Goal: Information Seeking & Learning: Find specific fact

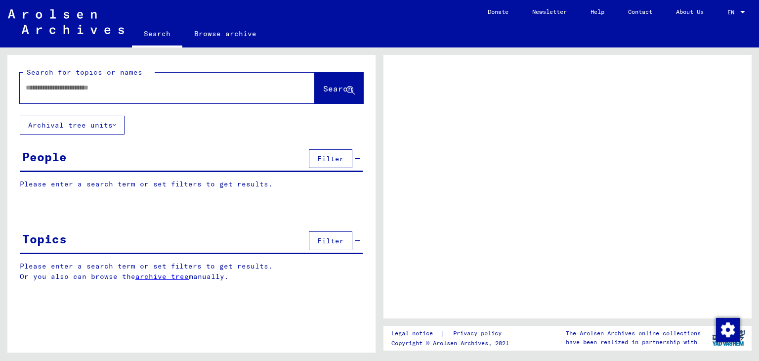
click at [196, 88] on input "text" at bounding box center [159, 88] width 266 height 10
type input "**********"
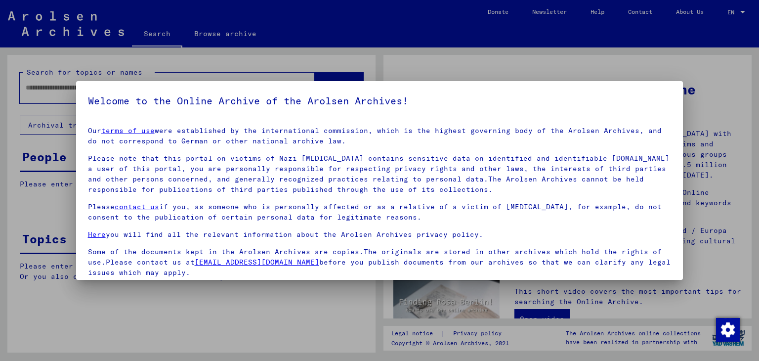
scroll to position [76, 0]
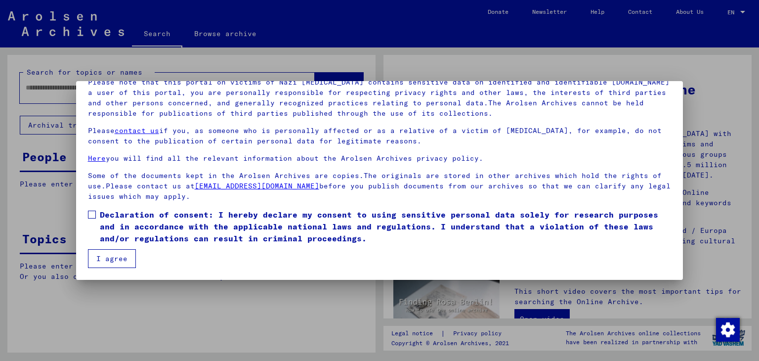
click at [95, 213] on span at bounding box center [92, 215] width 8 height 8
click at [109, 266] on button "I agree" at bounding box center [112, 258] width 48 height 19
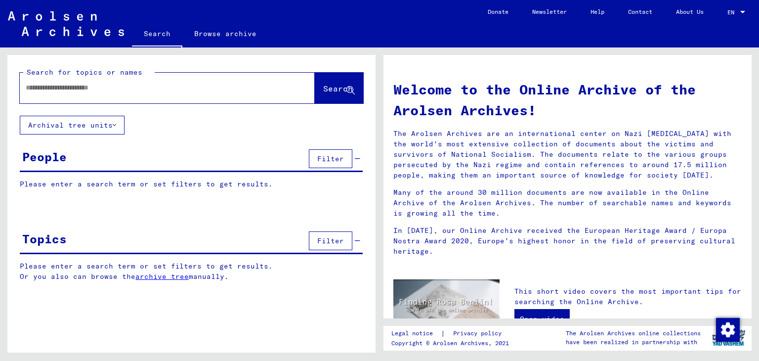
click at [123, 88] on input "text" at bounding box center [156, 88] width 260 height 10
type input "*"
type input "**********"
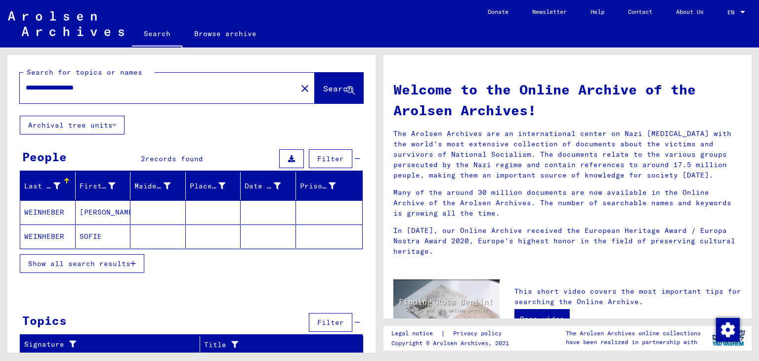
click at [49, 208] on mat-cell "WEINHEBER" at bounding box center [47, 212] width 55 height 24
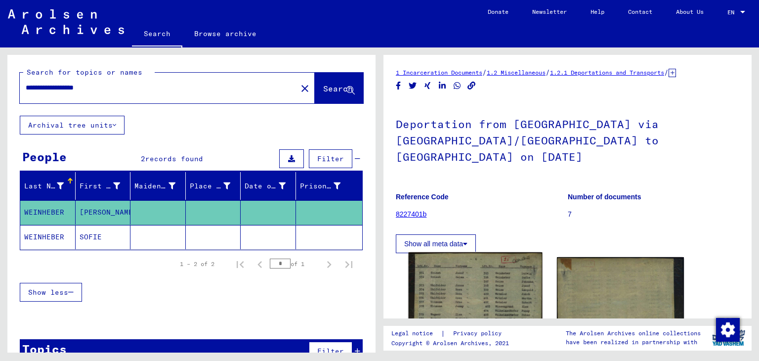
click at [490, 269] on img at bounding box center [475, 350] width 133 height 196
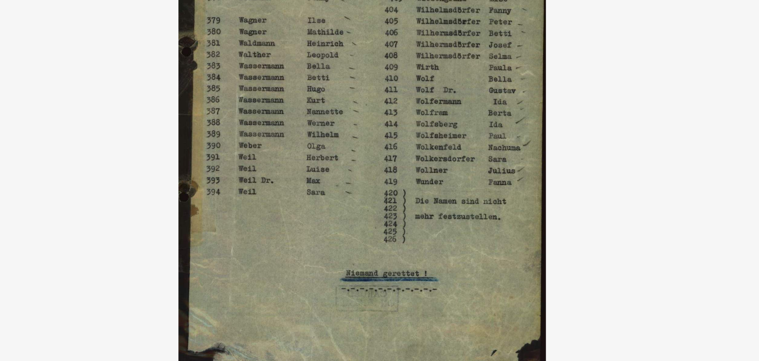
click at [515, 167] on img at bounding box center [380, 156] width 540 height 262
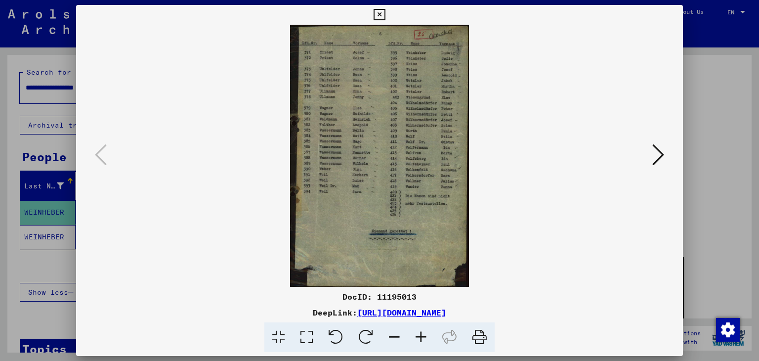
click at [727, 38] on div at bounding box center [379, 180] width 759 height 361
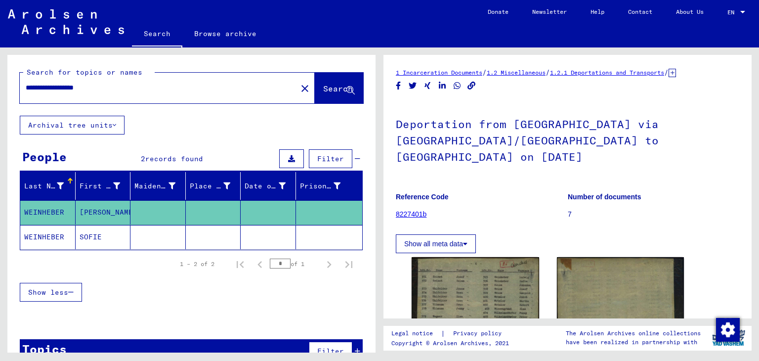
scroll to position [20, 0]
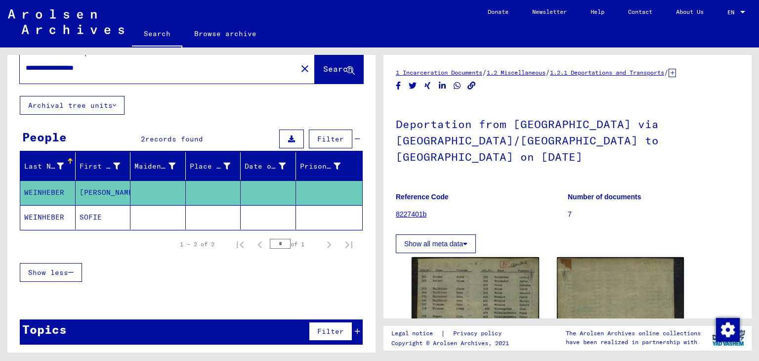
click at [254, 336] on div "Topics Filter" at bounding box center [191, 331] width 343 height 25
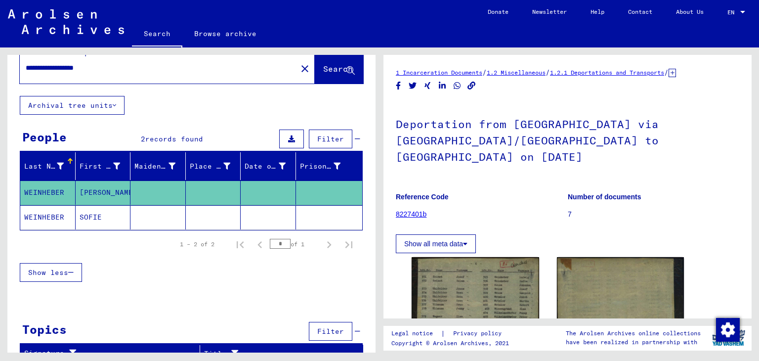
scroll to position [28, 0]
